Goal: Find specific page/section

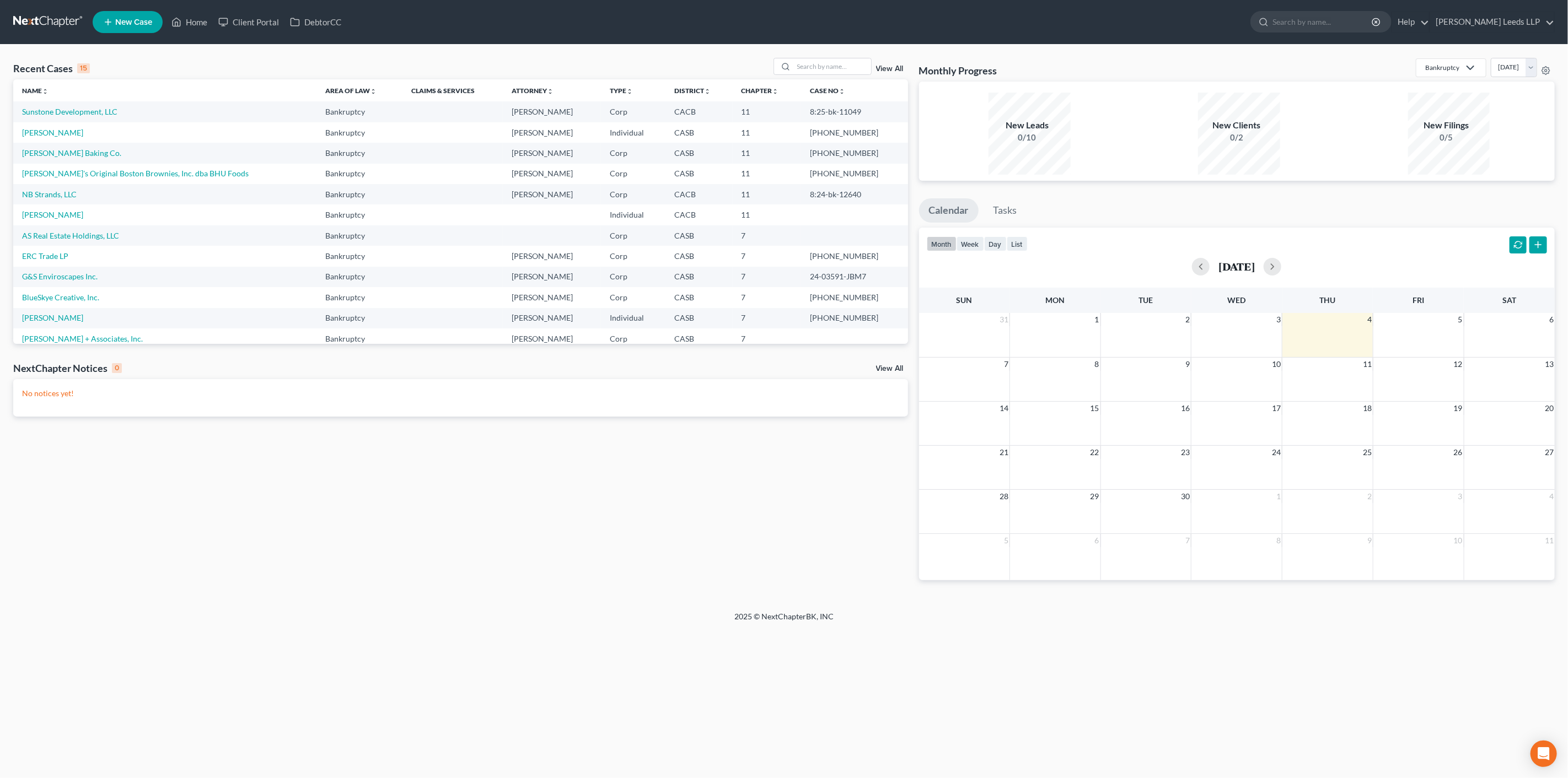
click at [889, 70] on link "View All" at bounding box center [890, 69] width 28 height 8
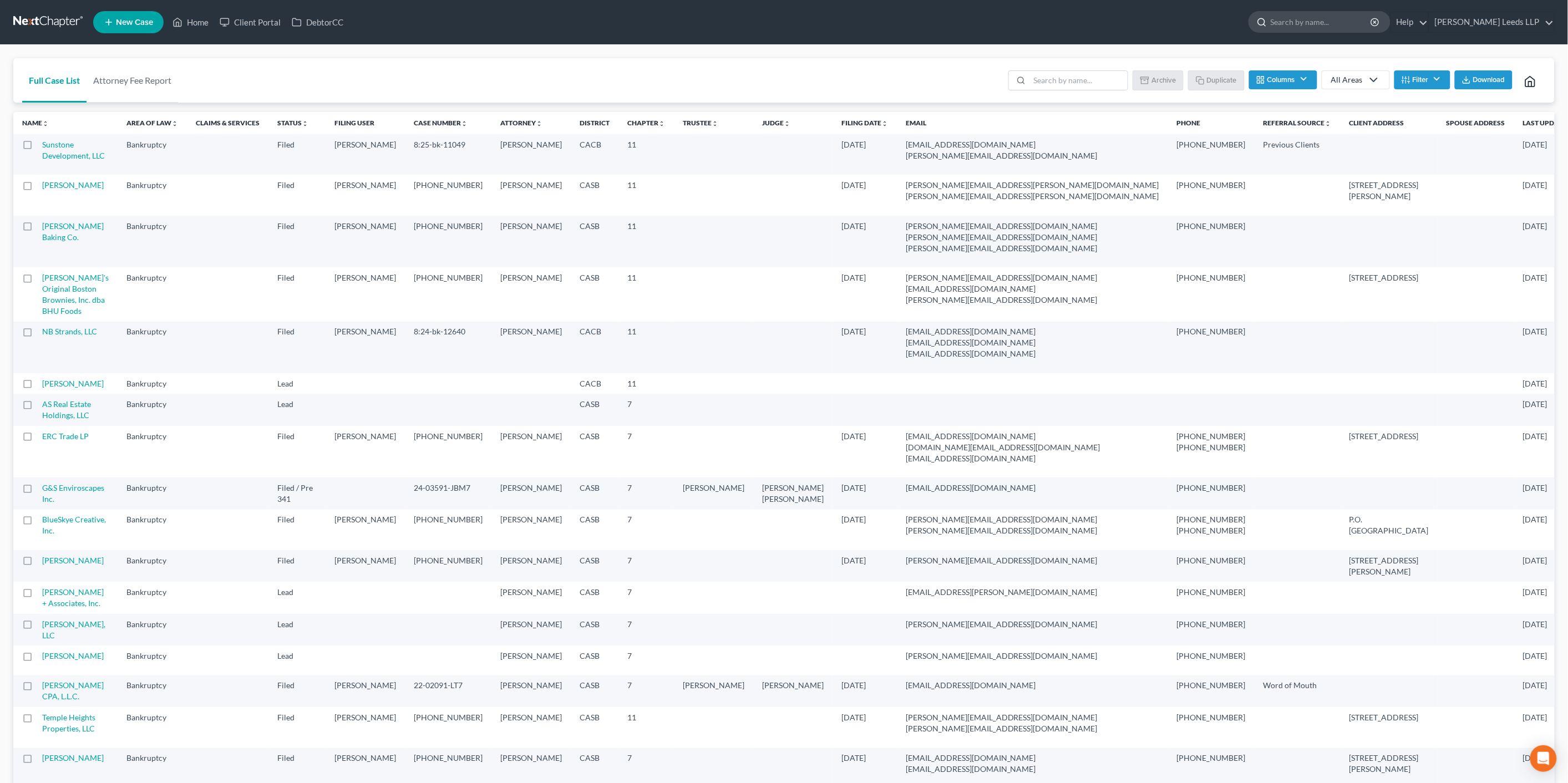
click at [1315, 24] on input "search" at bounding box center [1321, 22] width 102 height 20
click at [1428, 88] on button "Filter" at bounding box center [1422, 80] width 56 height 19
click at [1283, 85] on button "Columns" at bounding box center [1283, 80] width 68 height 19
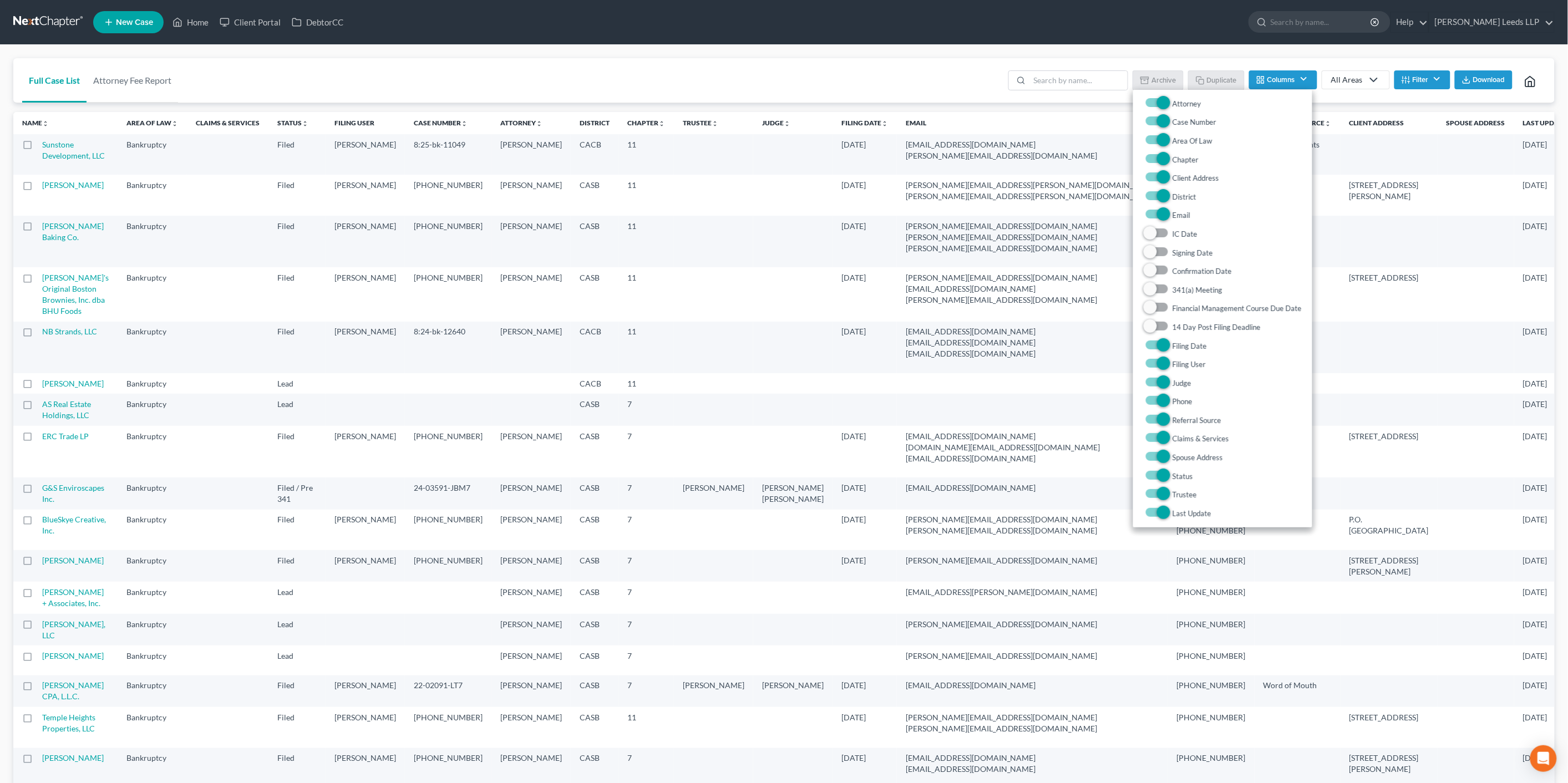
click at [1279, 62] on div "Batch Download Archive Un-archive Duplicate Columns Attorney Case Number Area O…" at bounding box center [1273, 80] width 544 height 45
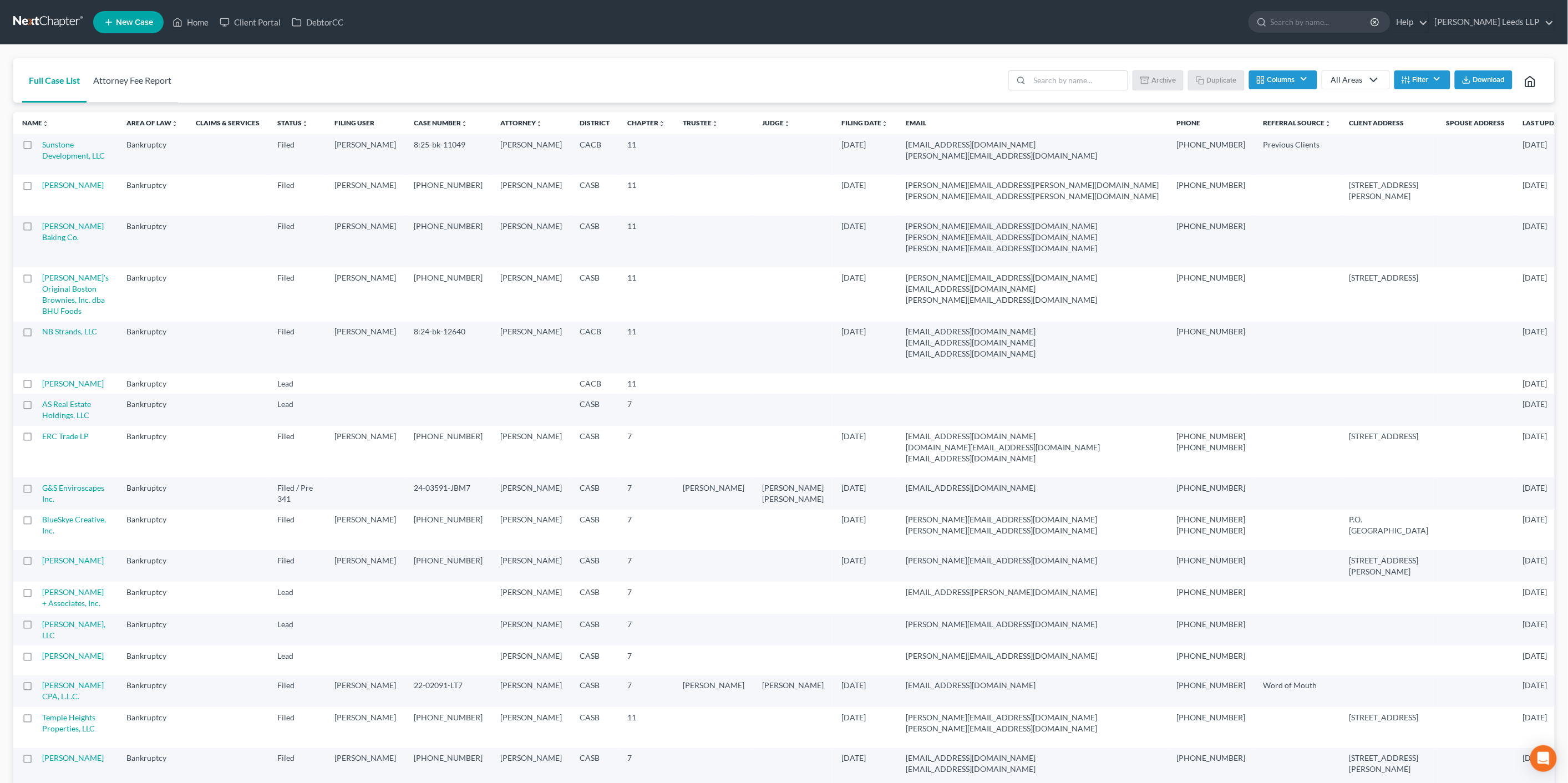
click at [162, 84] on link "Attorney Fee Report" at bounding box center [132, 80] width 91 height 45
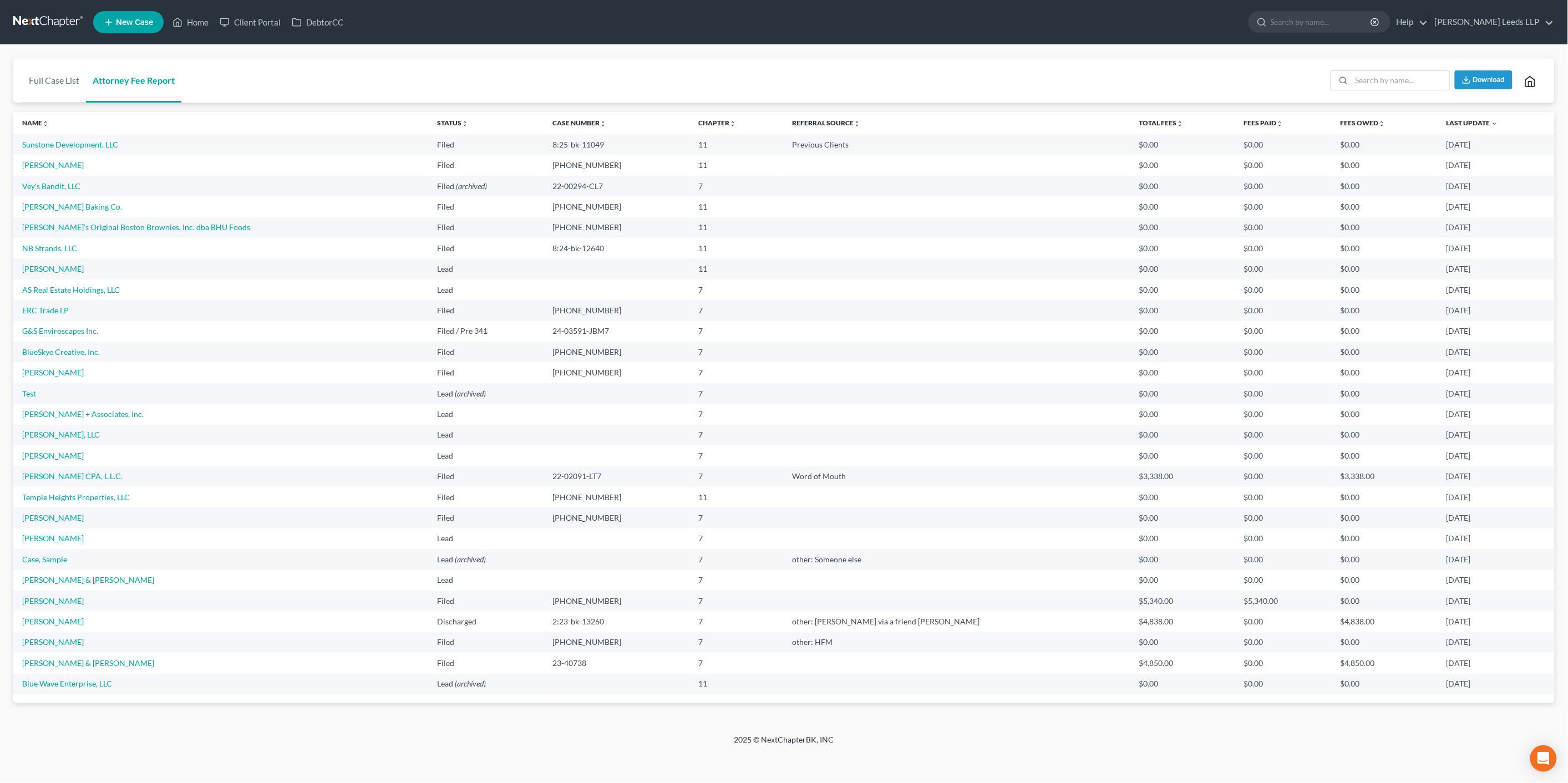
click at [72, 208] on td "[PERSON_NAME] Baking Co." at bounding box center [221, 207] width 415 height 20
click at [75, 191] on link "Vey's Bandit, LLC" at bounding box center [51, 186] width 58 height 10
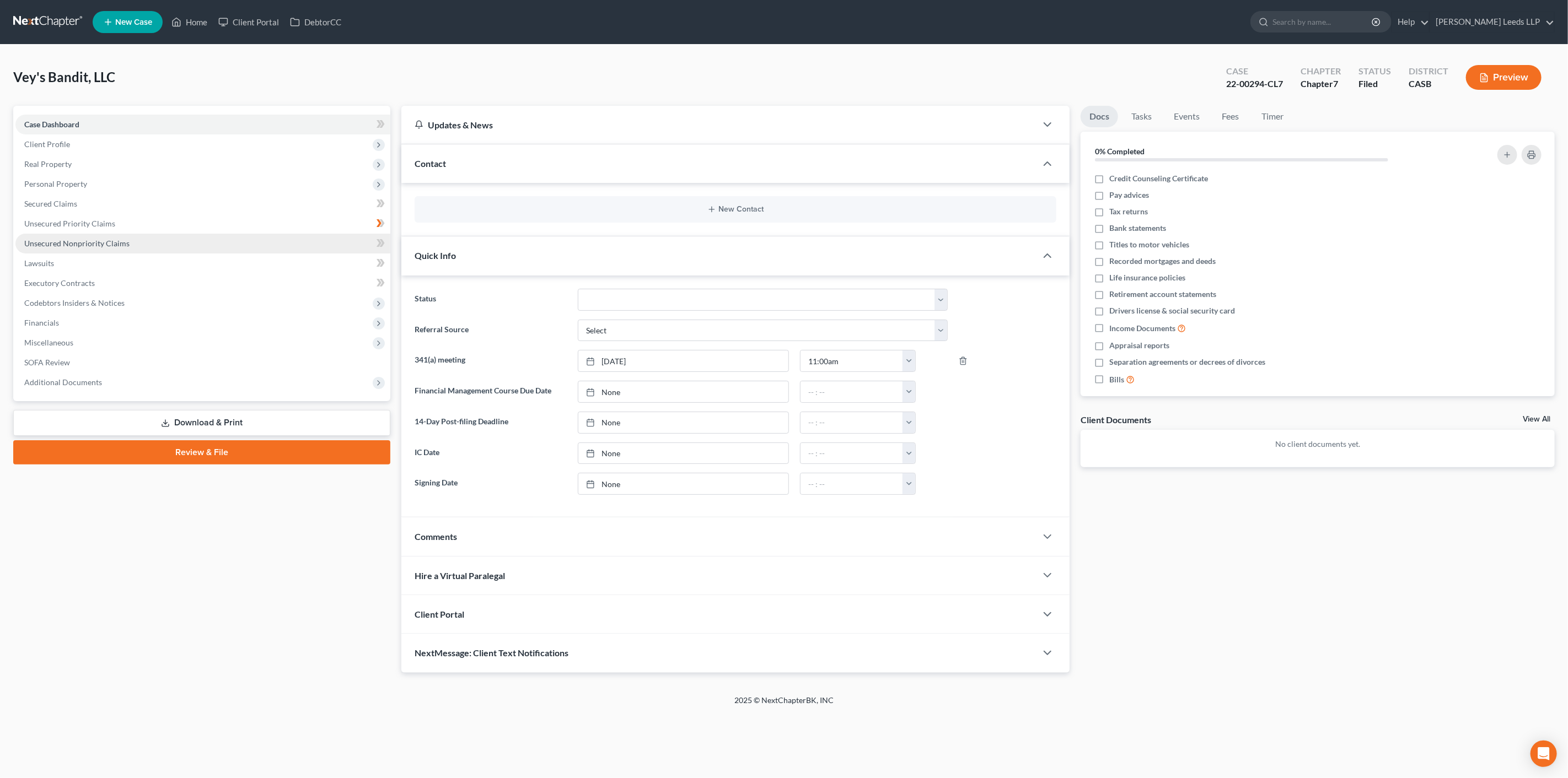
click at [81, 248] on span "Unsecured Nonpriority Claims" at bounding box center [76, 243] width 105 height 9
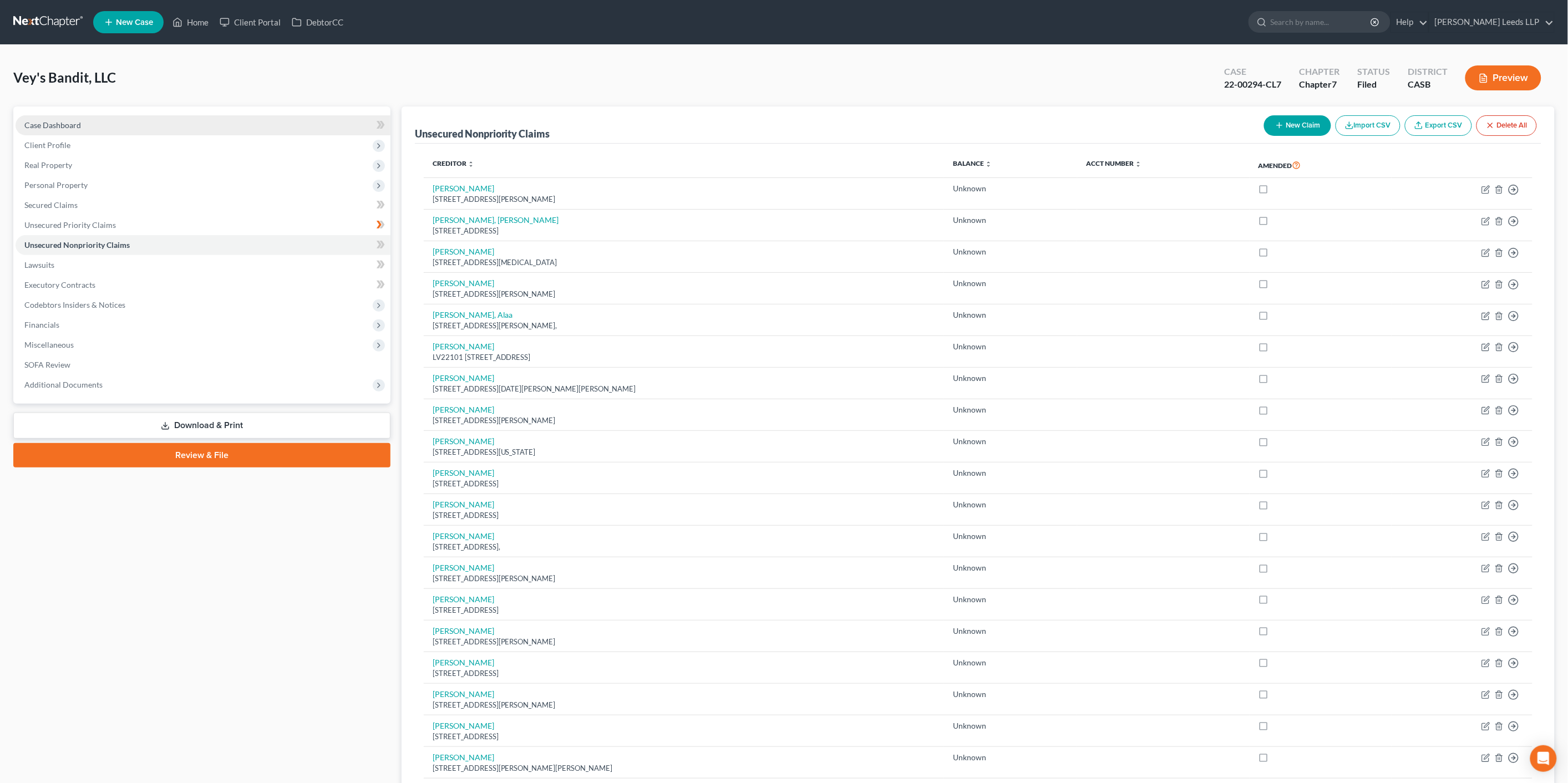
click at [101, 135] on link "Case Dashboard" at bounding box center [202, 125] width 375 height 20
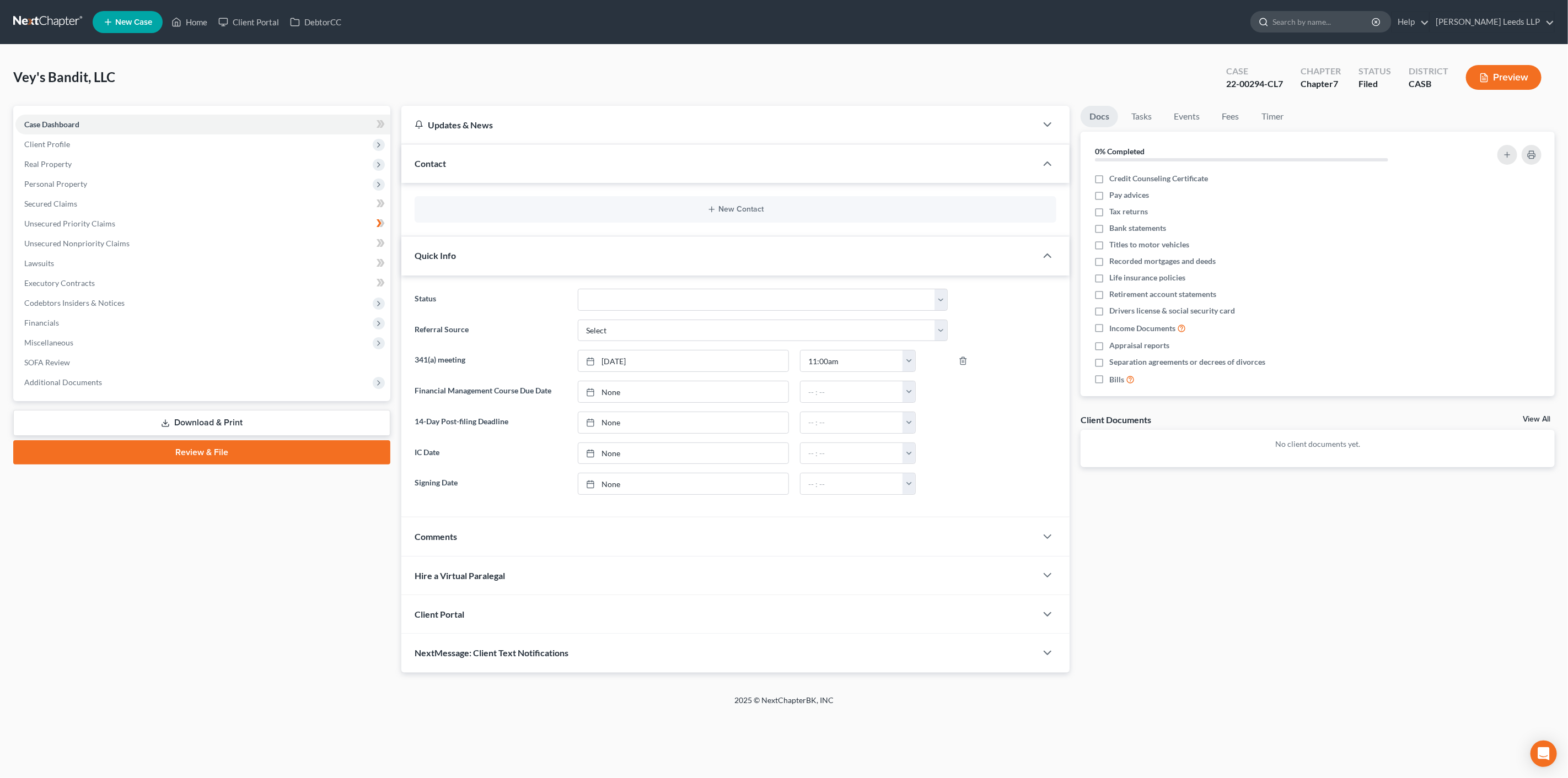
click at [1347, 28] on input "search" at bounding box center [1322, 22] width 101 height 20
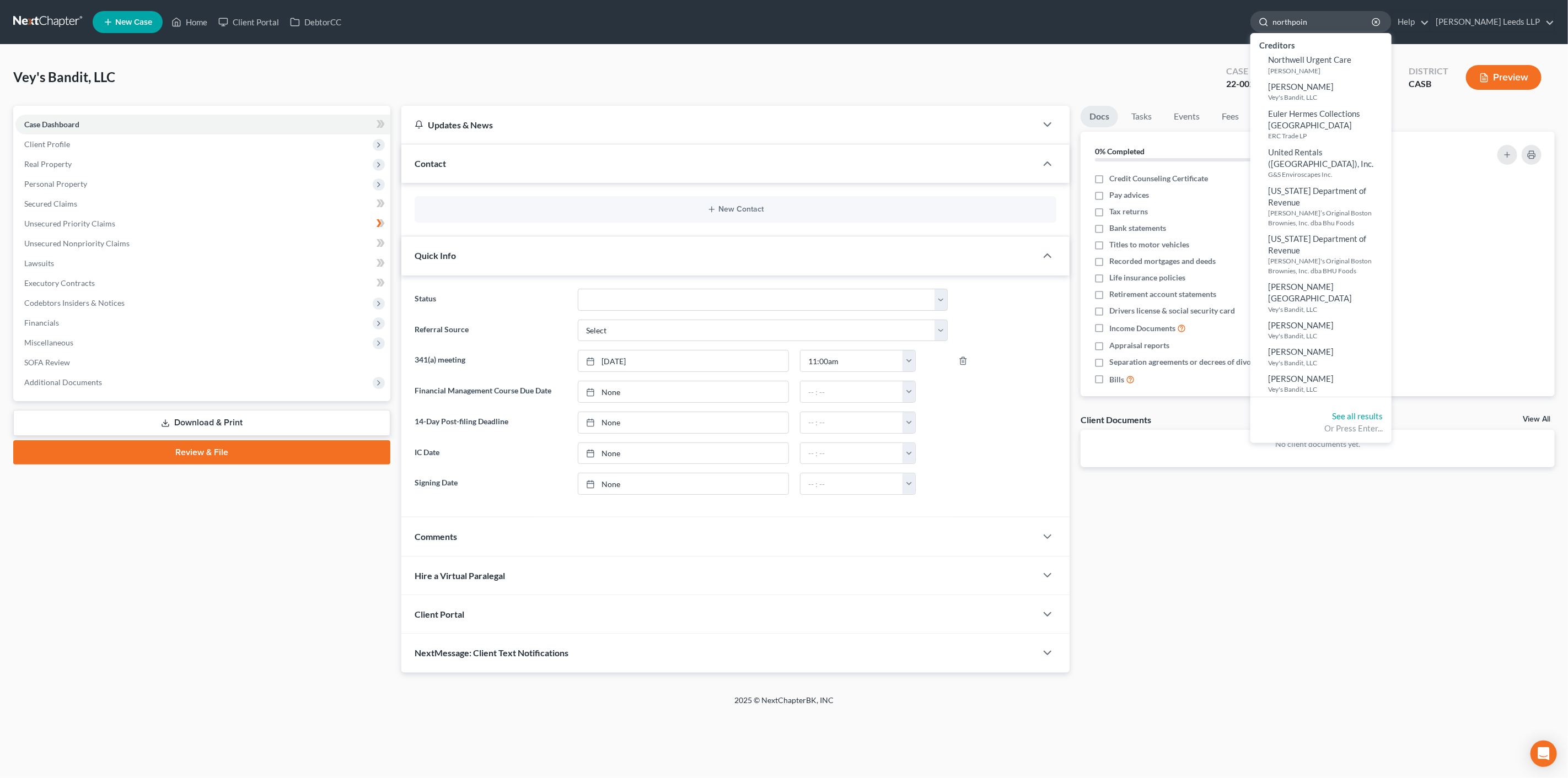
type input "northpoint"
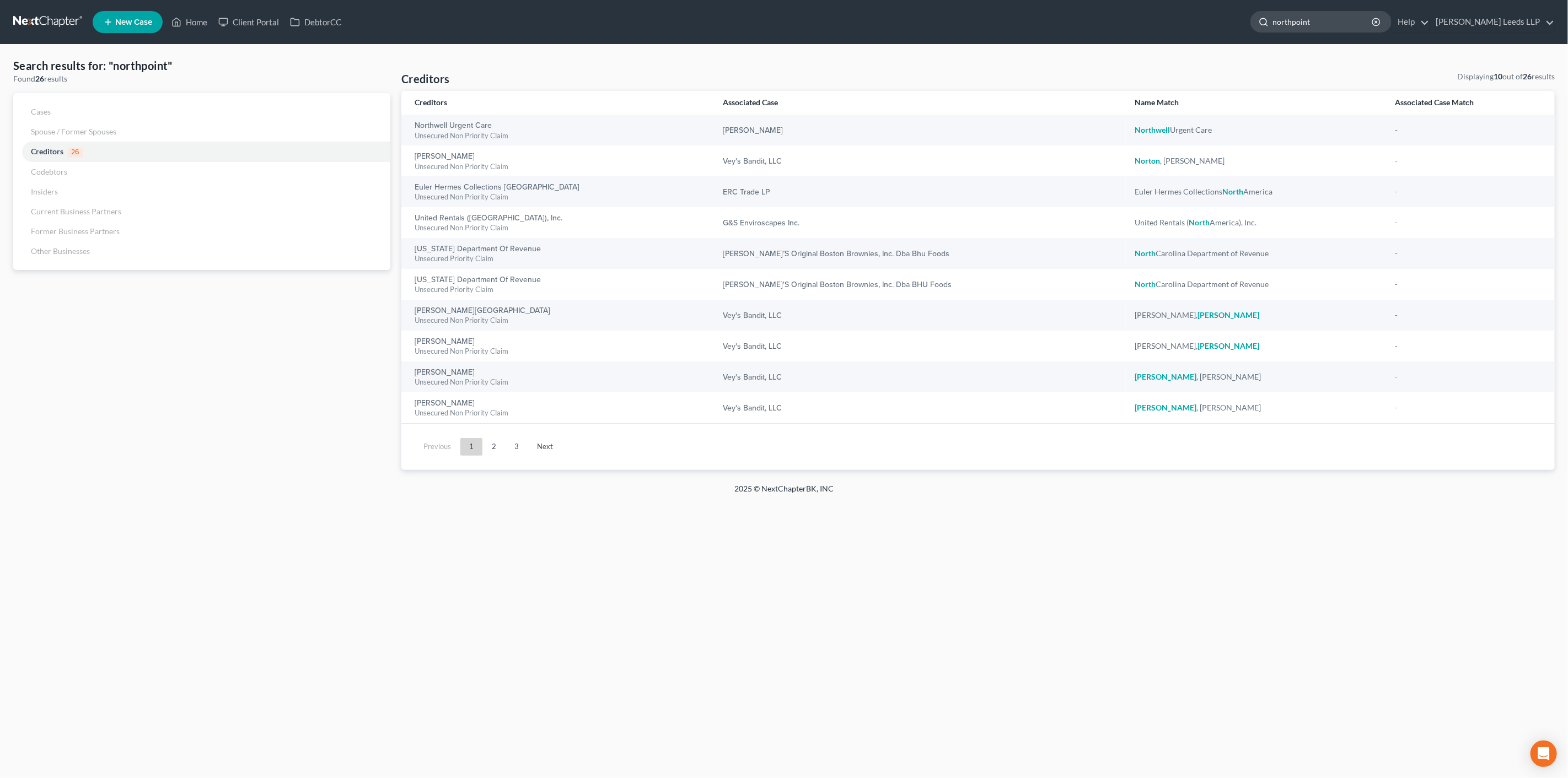
click at [1299, 23] on input "northpoint" at bounding box center [1322, 22] width 101 height 20
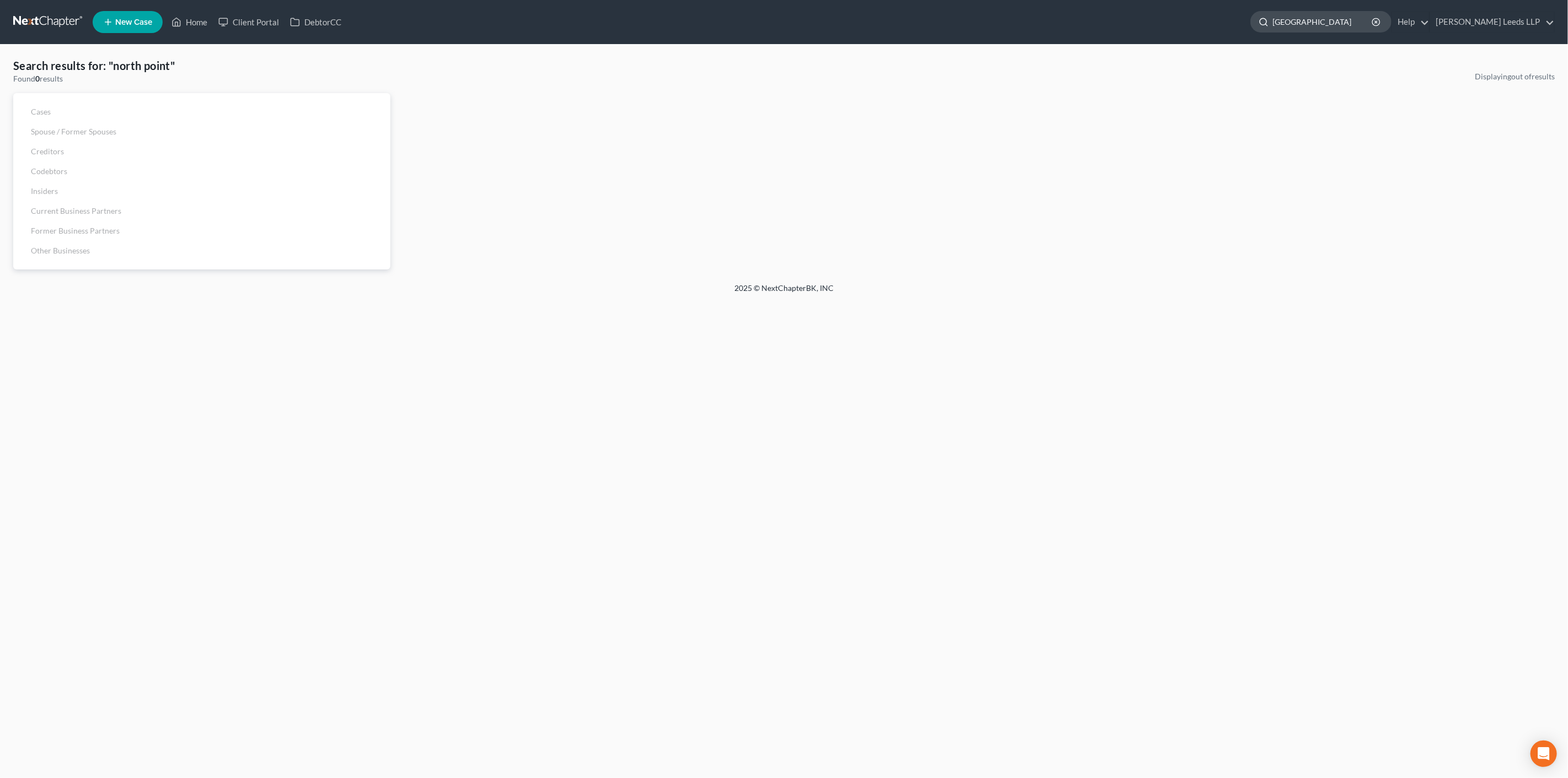
type input "northpoint"
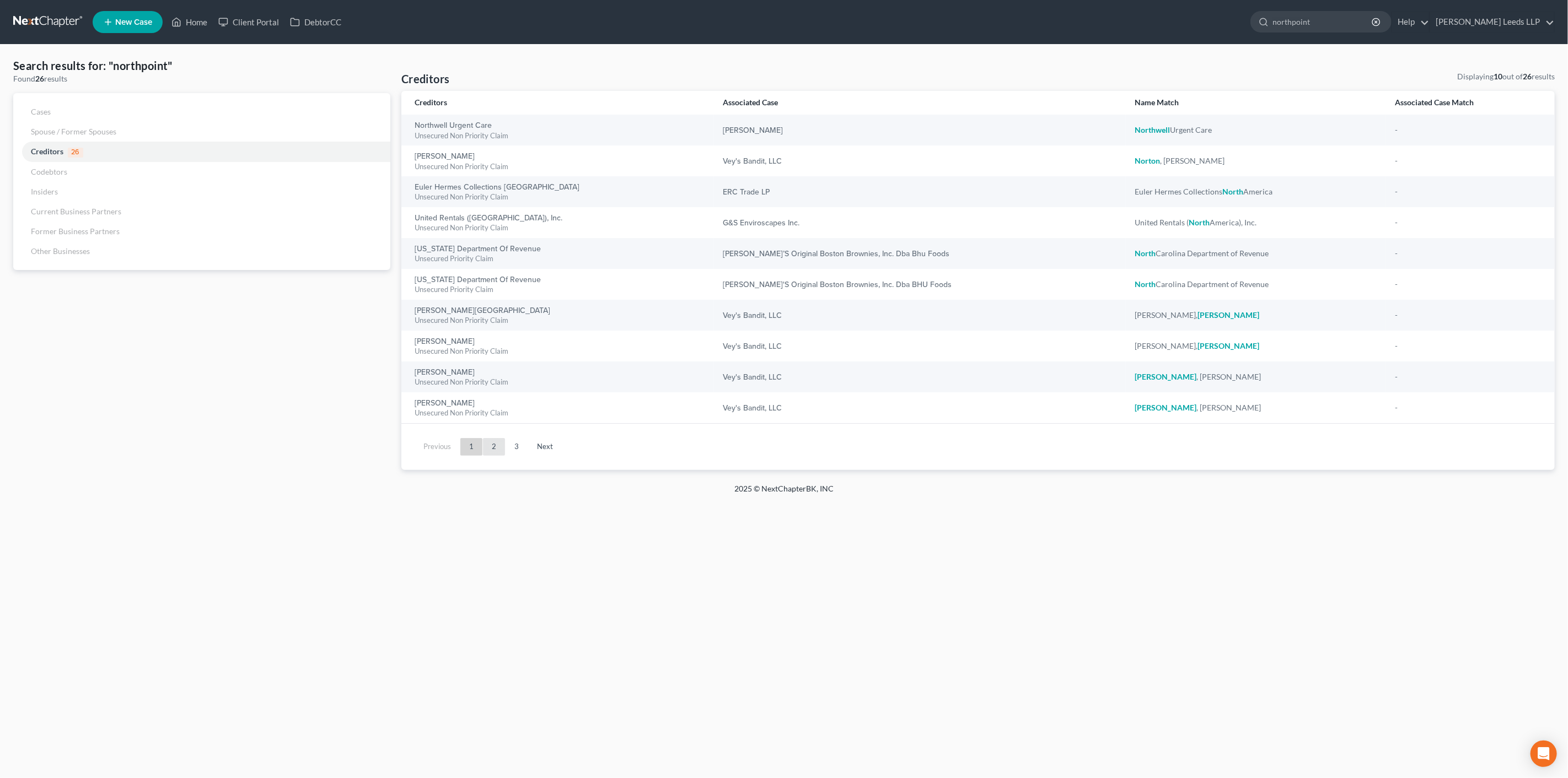
click at [497, 455] on link "2" at bounding box center [494, 447] width 22 height 17
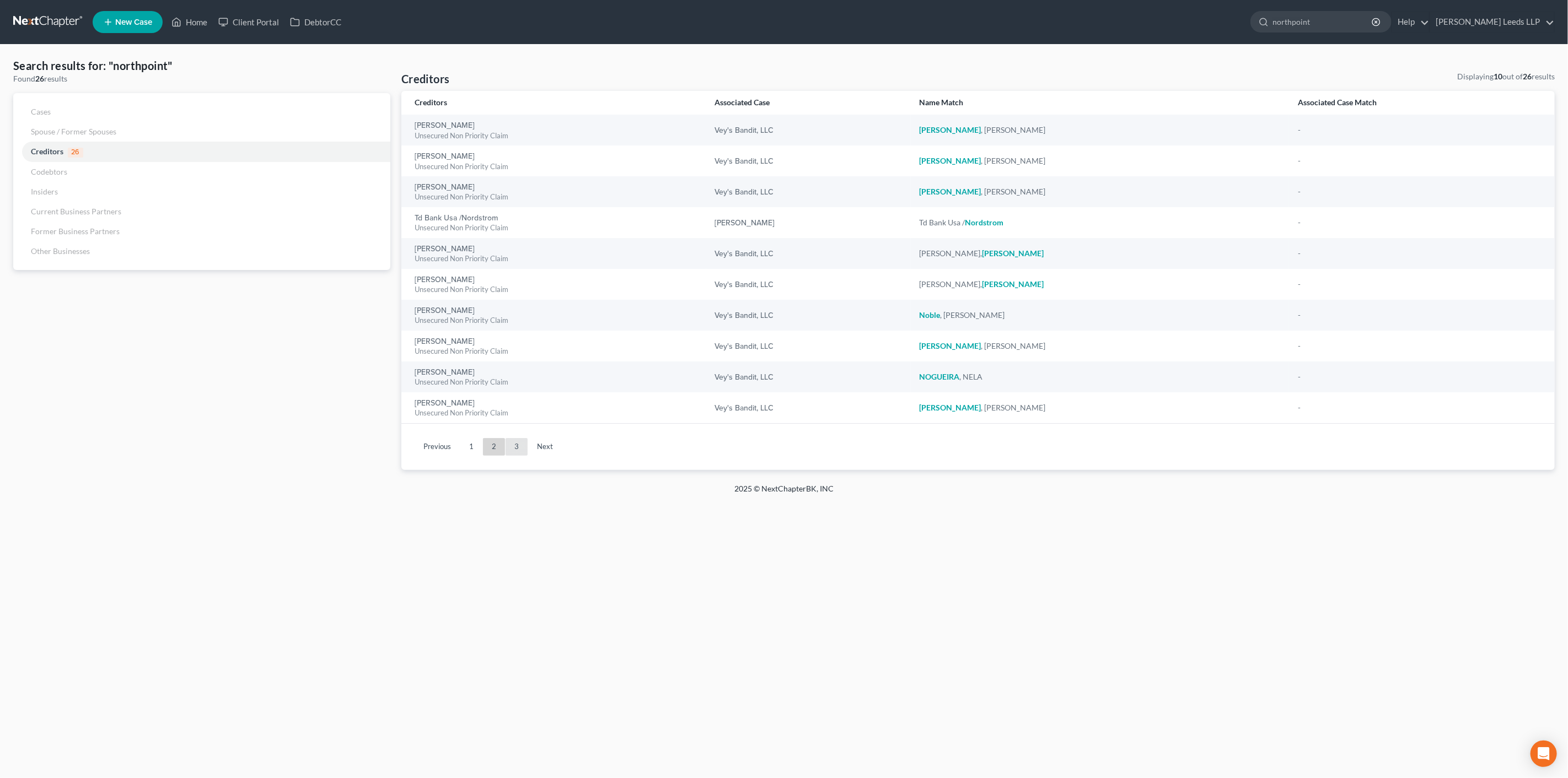
click at [524, 455] on link "3" at bounding box center [517, 447] width 22 height 17
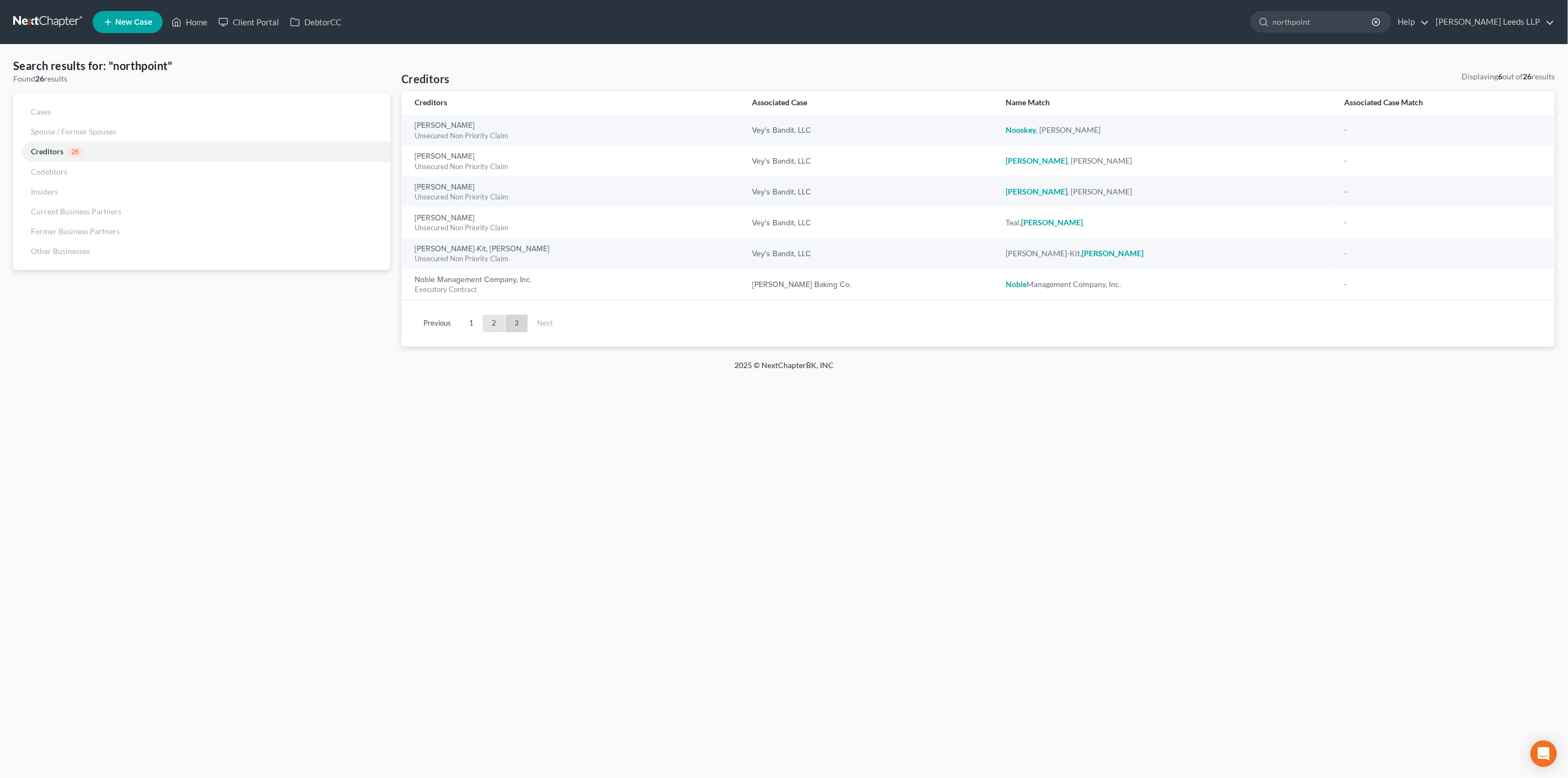
click at [495, 333] on link "2" at bounding box center [494, 323] width 22 height 17
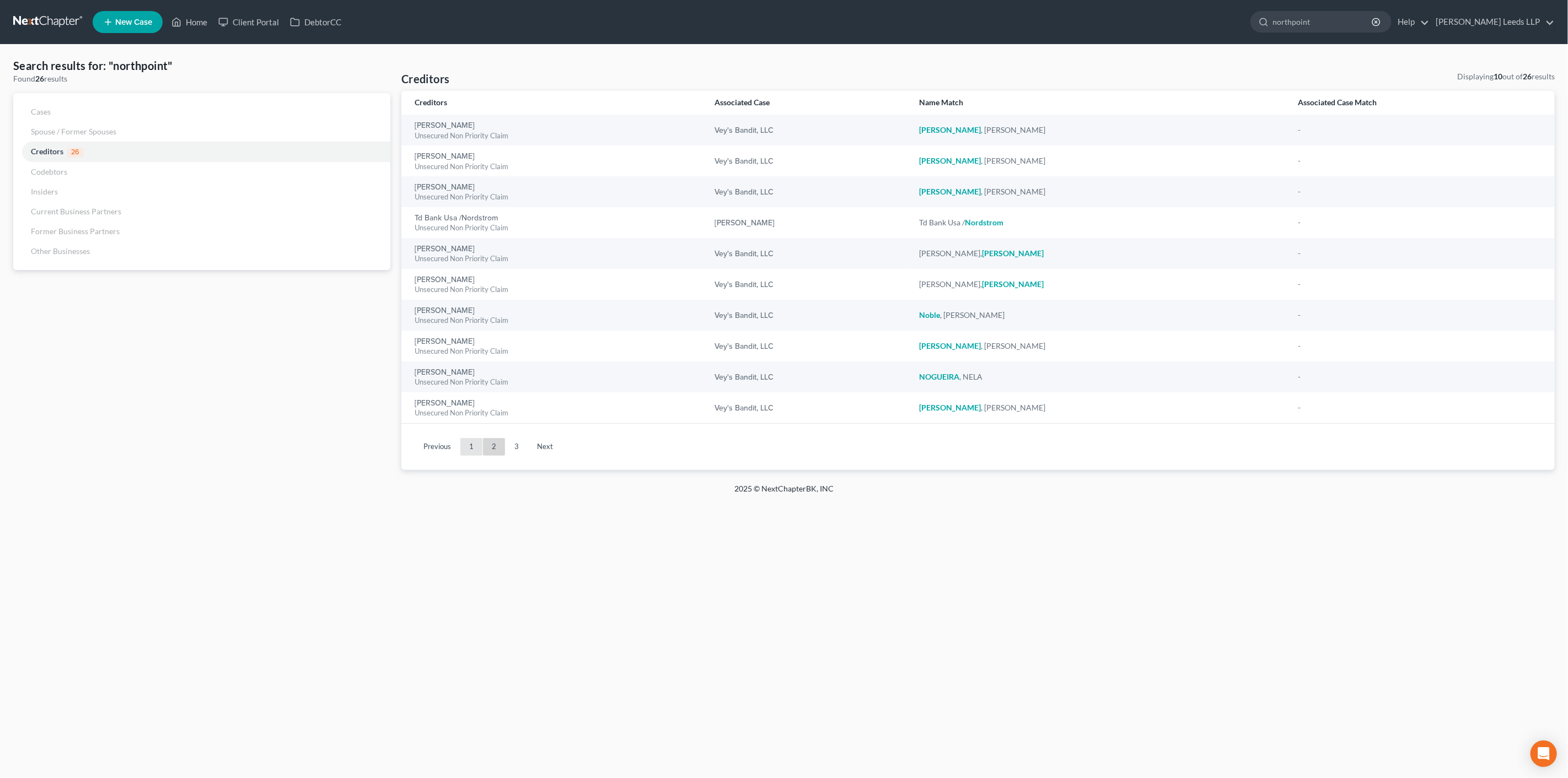
click at [478, 455] on link "1" at bounding box center [472, 447] width 22 height 17
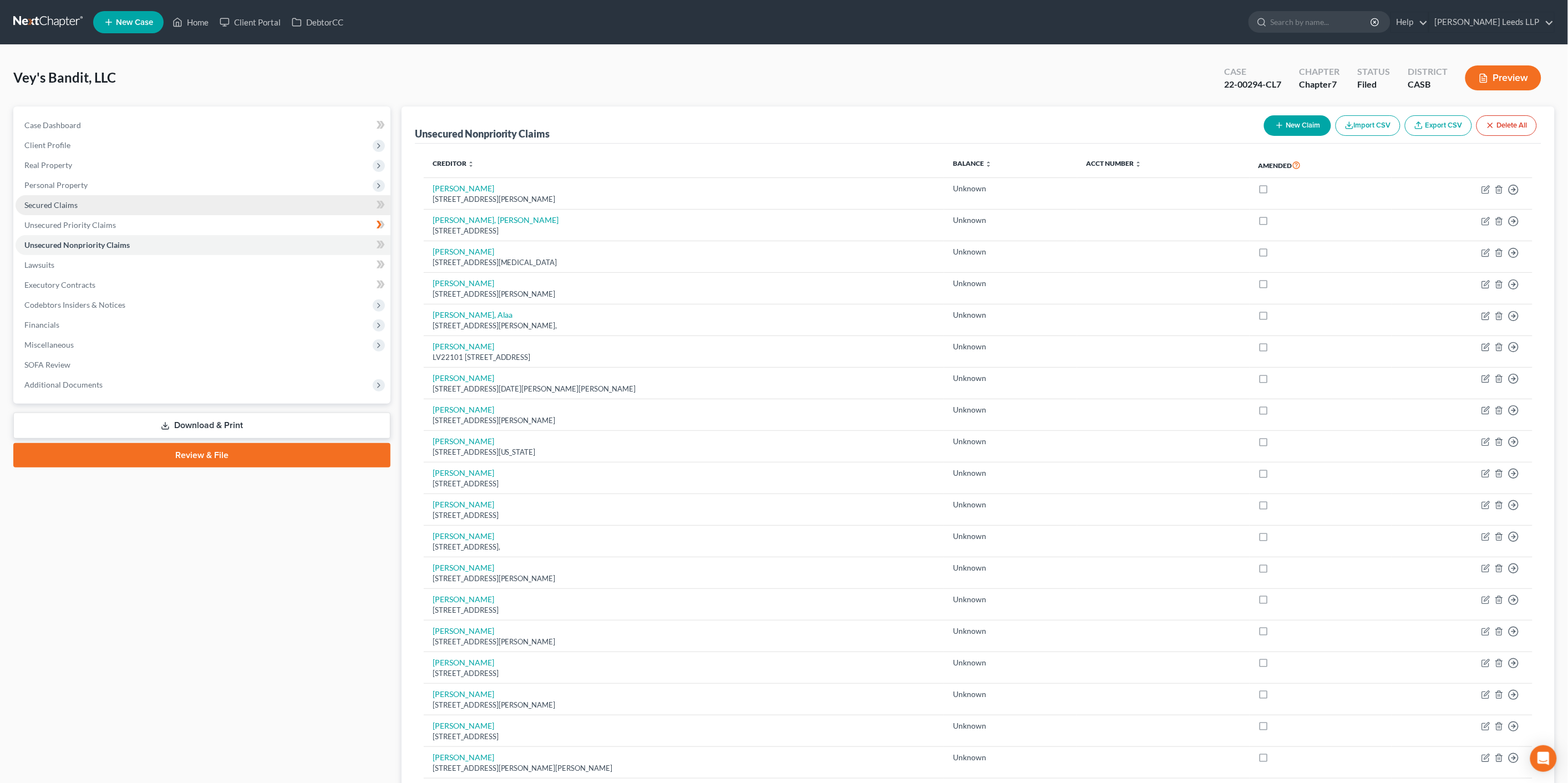
click at [69, 215] on link "Secured Claims" at bounding box center [202, 205] width 375 height 20
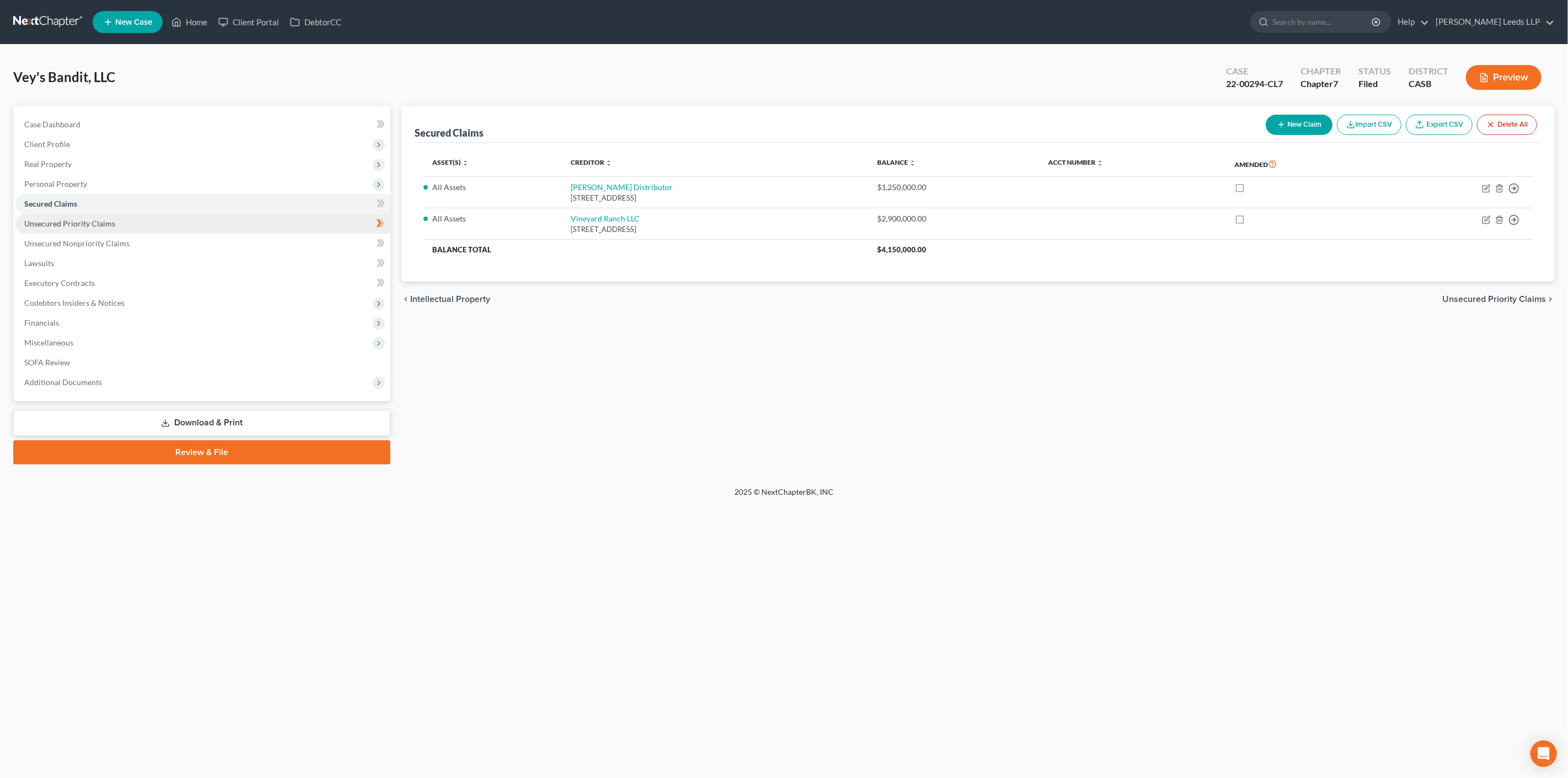
click at [116, 228] on span "Unsecured Priority Claims" at bounding box center [69, 223] width 91 height 9
